Goal: Task Accomplishment & Management: Use online tool/utility

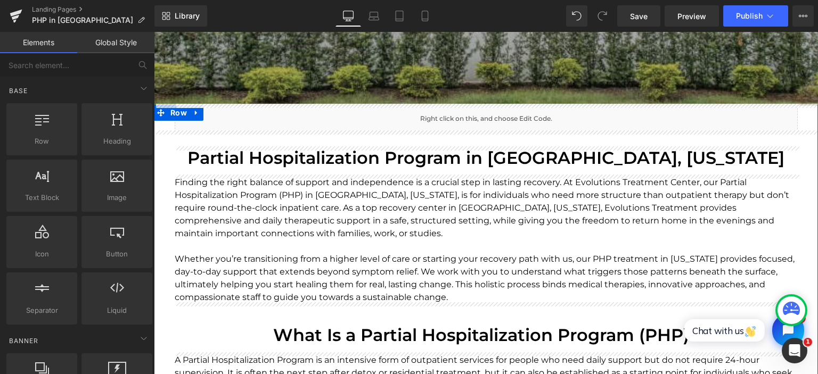
scroll to position [449, 0]
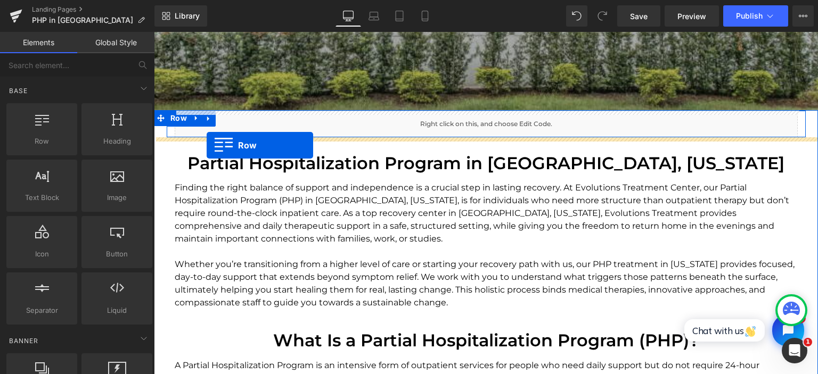
drag, startPoint x: 174, startPoint y: 105, endPoint x: 206, endPoint y: 145, distance: 51.1
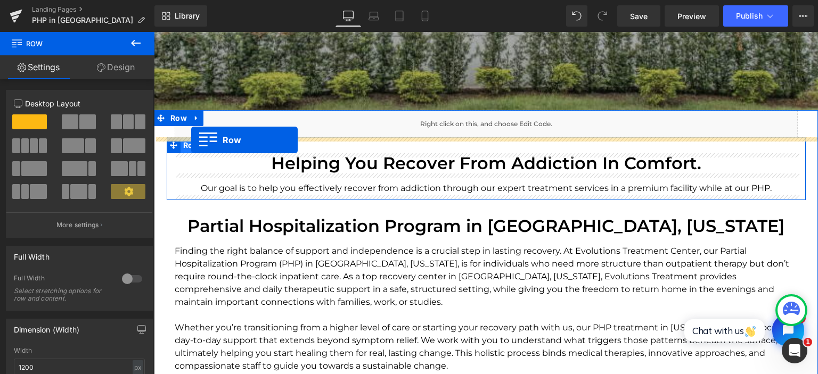
drag, startPoint x: 174, startPoint y: 115, endPoint x: 191, endPoint y: 140, distance: 30.6
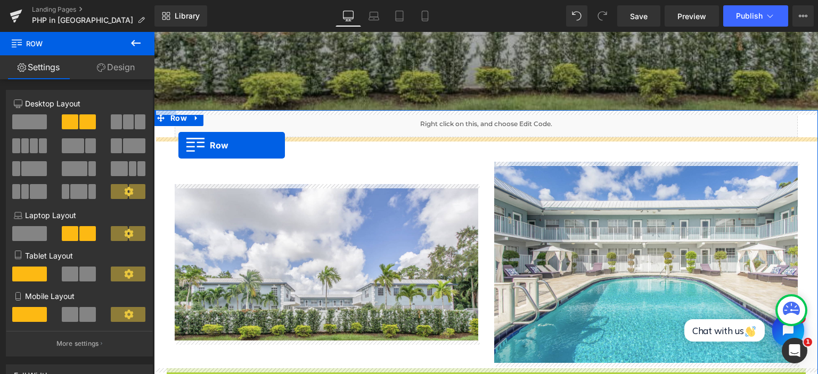
drag, startPoint x: 173, startPoint y: 150, endPoint x: 178, endPoint y: 145, distance: 7.2
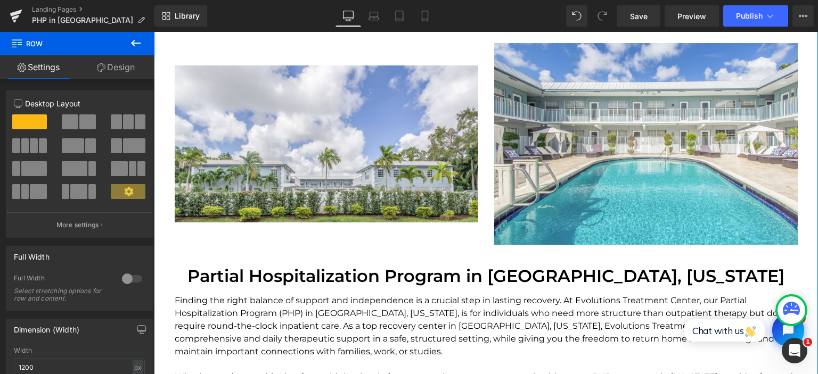
scroll to position [618, 0]
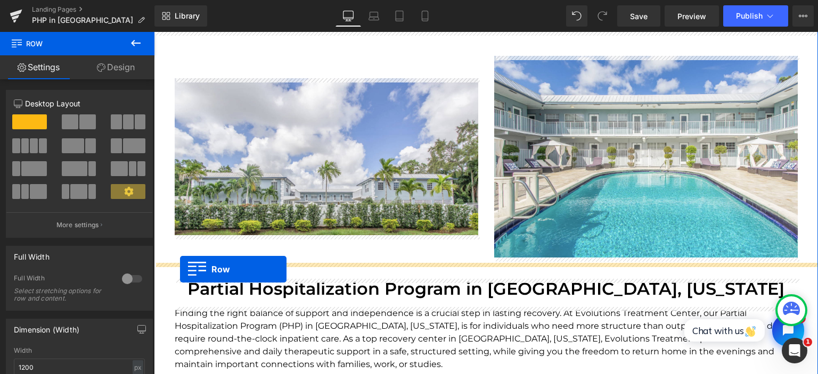
drag, startPoint x: 174, startPoint y: 119, endPoint x: 180, endPoint y: 269, distance: 150.8
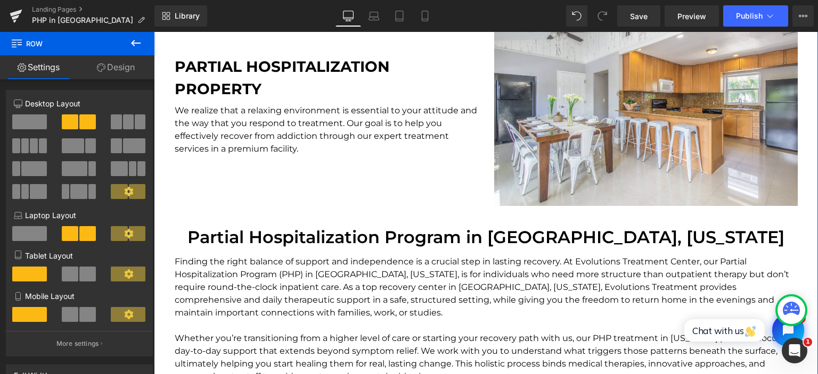
scroll to position [899, 0]
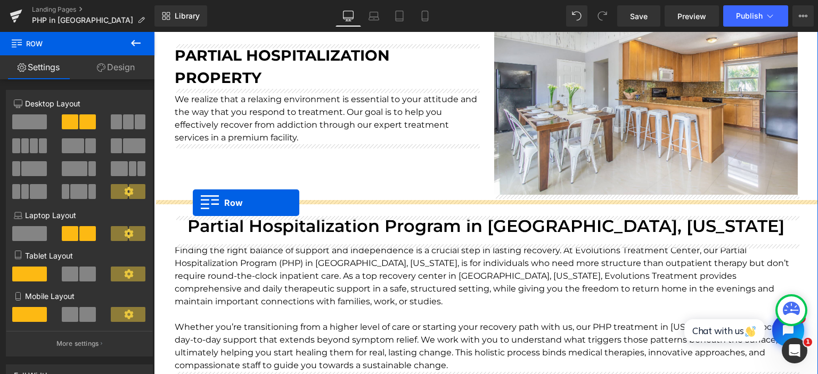
drag, startPoint x: 172, startPoint y: 114, endPoint x: 193, endPoint y: 203, distance: 91.8
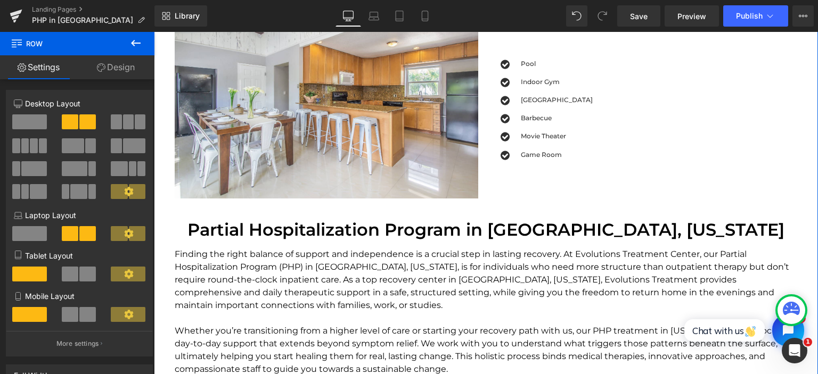
scroll to position [1125, 0]
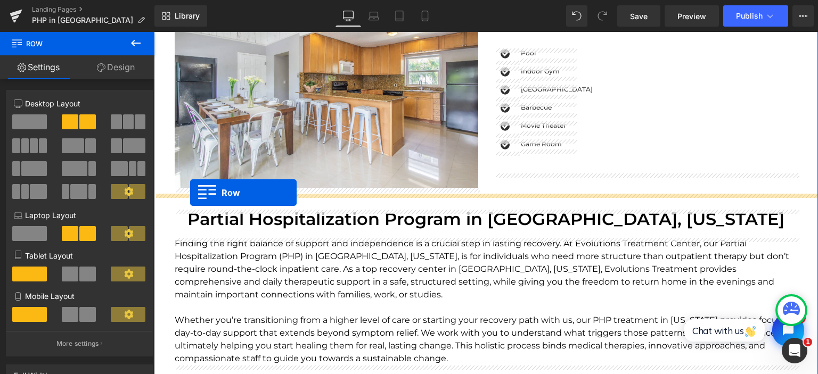
drag, startPoint x: 174, startPoint y: 163, endPoint x: 190, endPoint y: 193, distance: 33.8
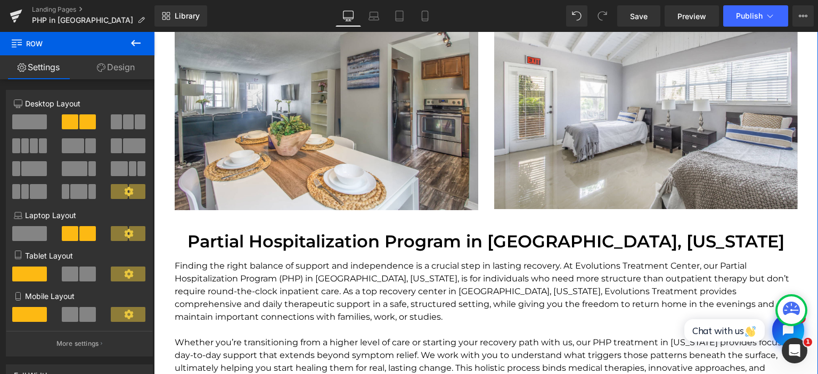
scroll to position [1293, 0]
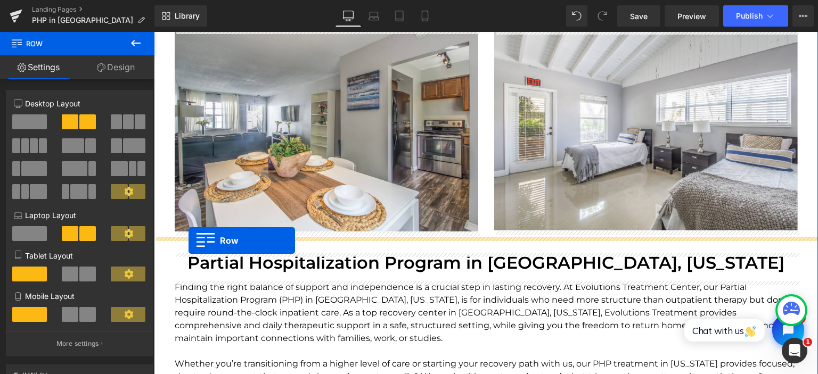
drag, startPoint x: 175, startPoint y: 94, endPoint x: 189, endPoint y: 241, distance: 147.6
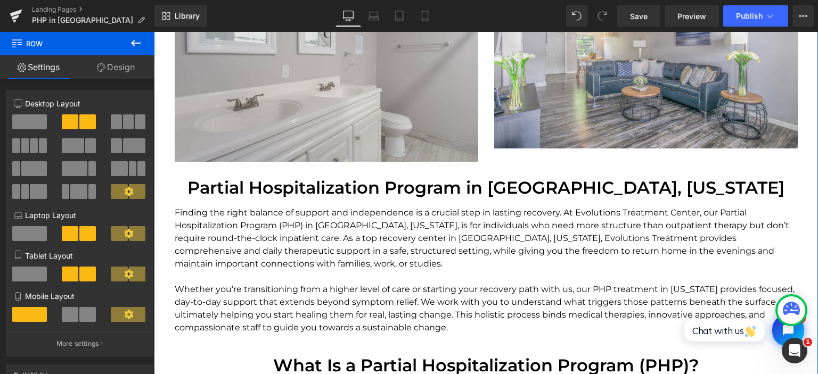
scroll to position [1574, 0]
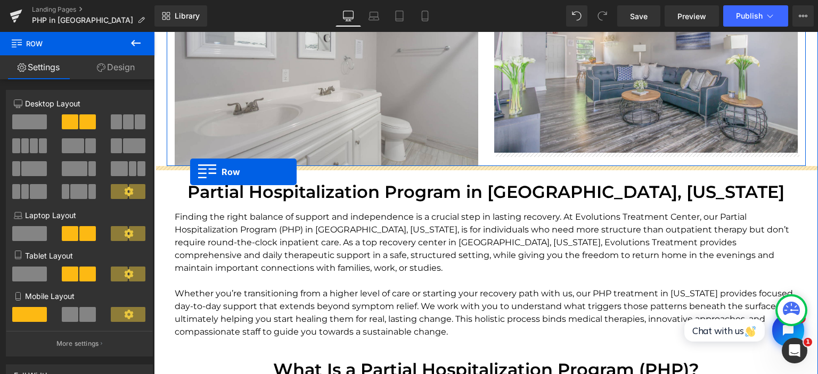
drag, startPoint x: 174, startPoint y: 132, endPoint x: 190, endPoint y: 172, distance: 43.0
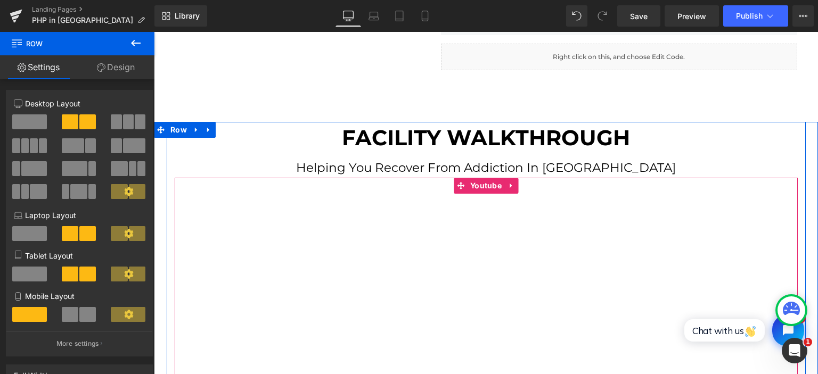
scroll to position [3261, 0]
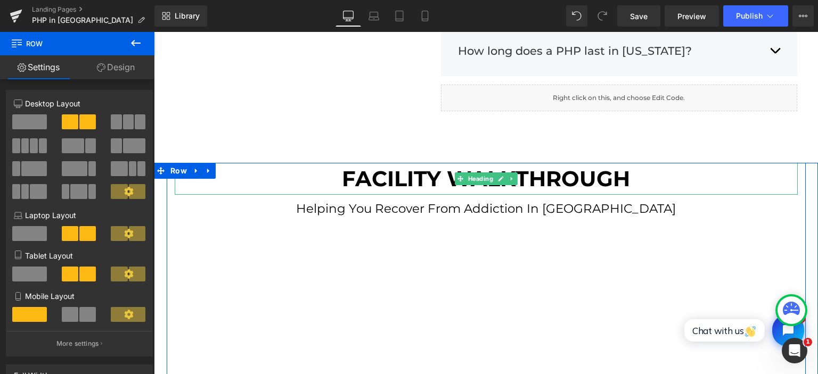
click at [398, 170] on b "FACILITY WALKTHROUGH" at bounding box center [486, 179] width 288 height 26
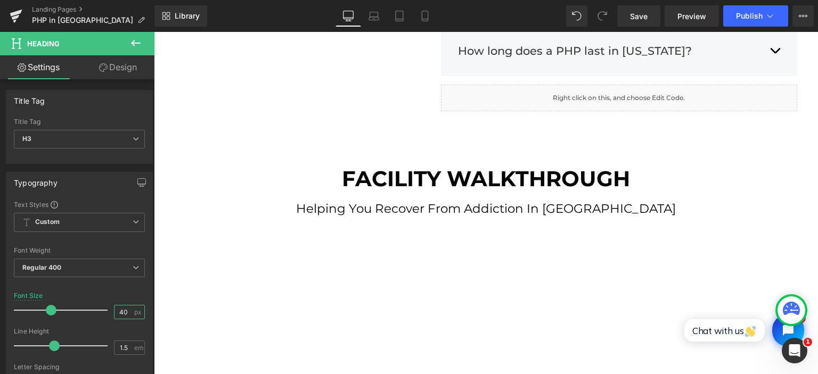
click at [130, 313] on input "40" at bounding box center [123, 312] width 19 height 13
drag, startPoint x: 126, startPoint y: 312, endPoint x: 115, endPoint y: 310, distance: 10.9
click at [115, 310] on input "40" at bounding box center [123, 312] width 19 height 13
type input "32"
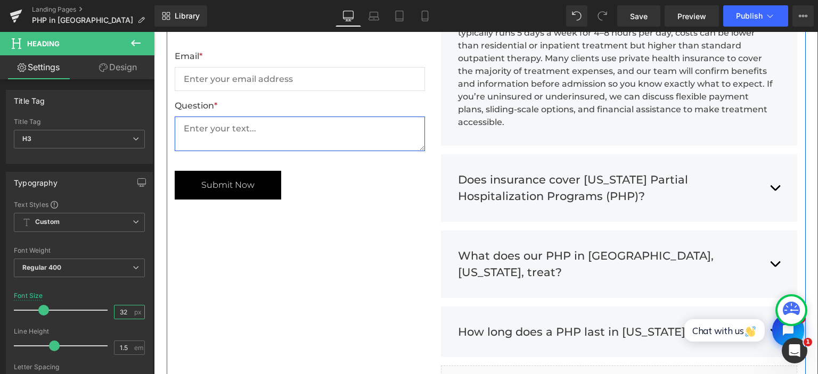
scroll to position [2755, 0]
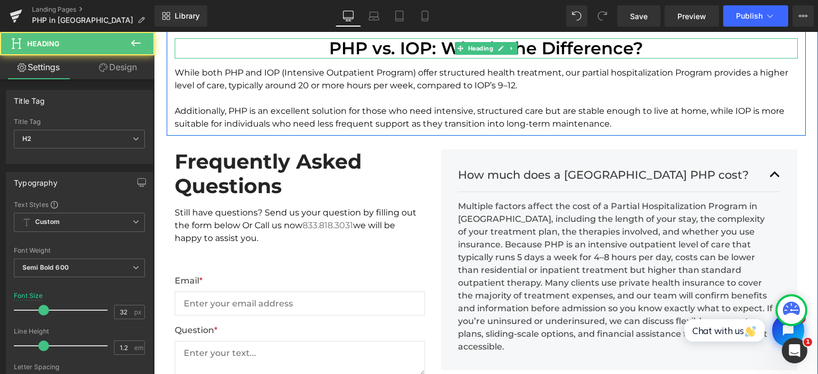
click at [407, 55] on h2 "PHP vs. IOP: What’s the Difference?" at bounding box center [486, 48] width 623 height 20
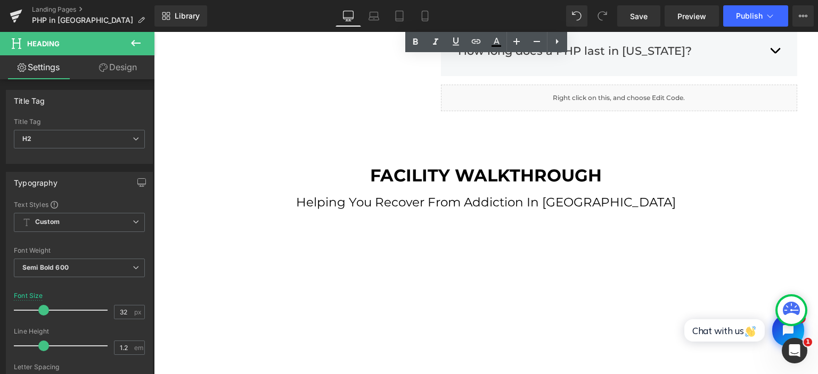
scroll to position [3261, 0]
click at [421, 199] on p "Helping You Recover From Addiction in [GEOGRAPHIC_DATA]" at bounding box center [486, 203] width 623 height 20
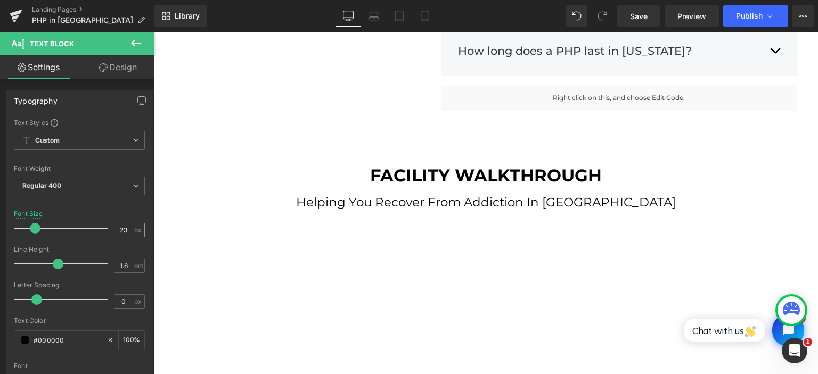
click at [122, 231] on input "23" at bounding box center [123, 230] width 19 height 13
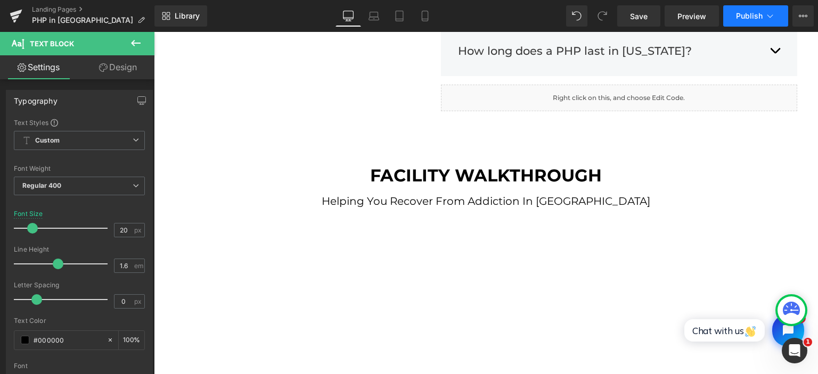
type input "20"
click at [751, 15] on span "Publish" at bounding box center [749, 16] width 27 height 9
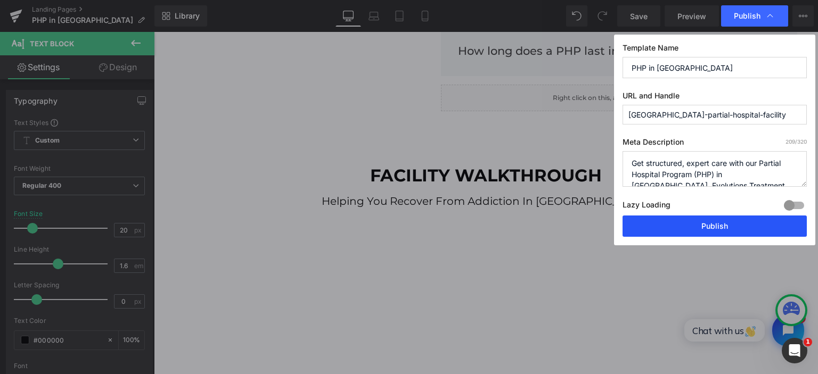
click at [709, 224] on button "Publish" at bounding box center [715, 226] width 184 height 21
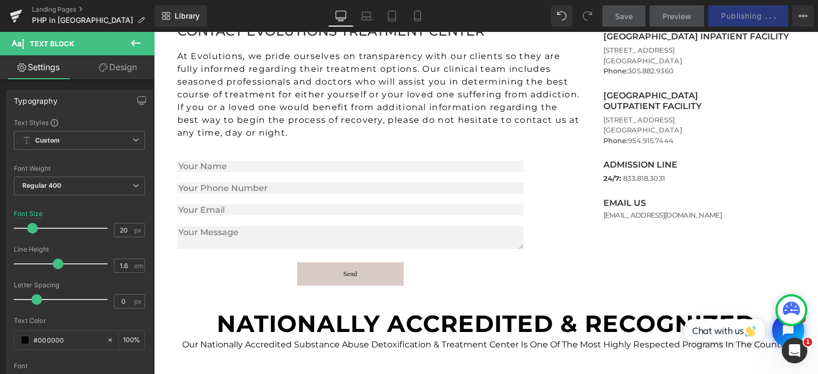
scroll to position [4049, 0]
